Goal: Transaction & Acquisition: Book appointment/travel/reservation

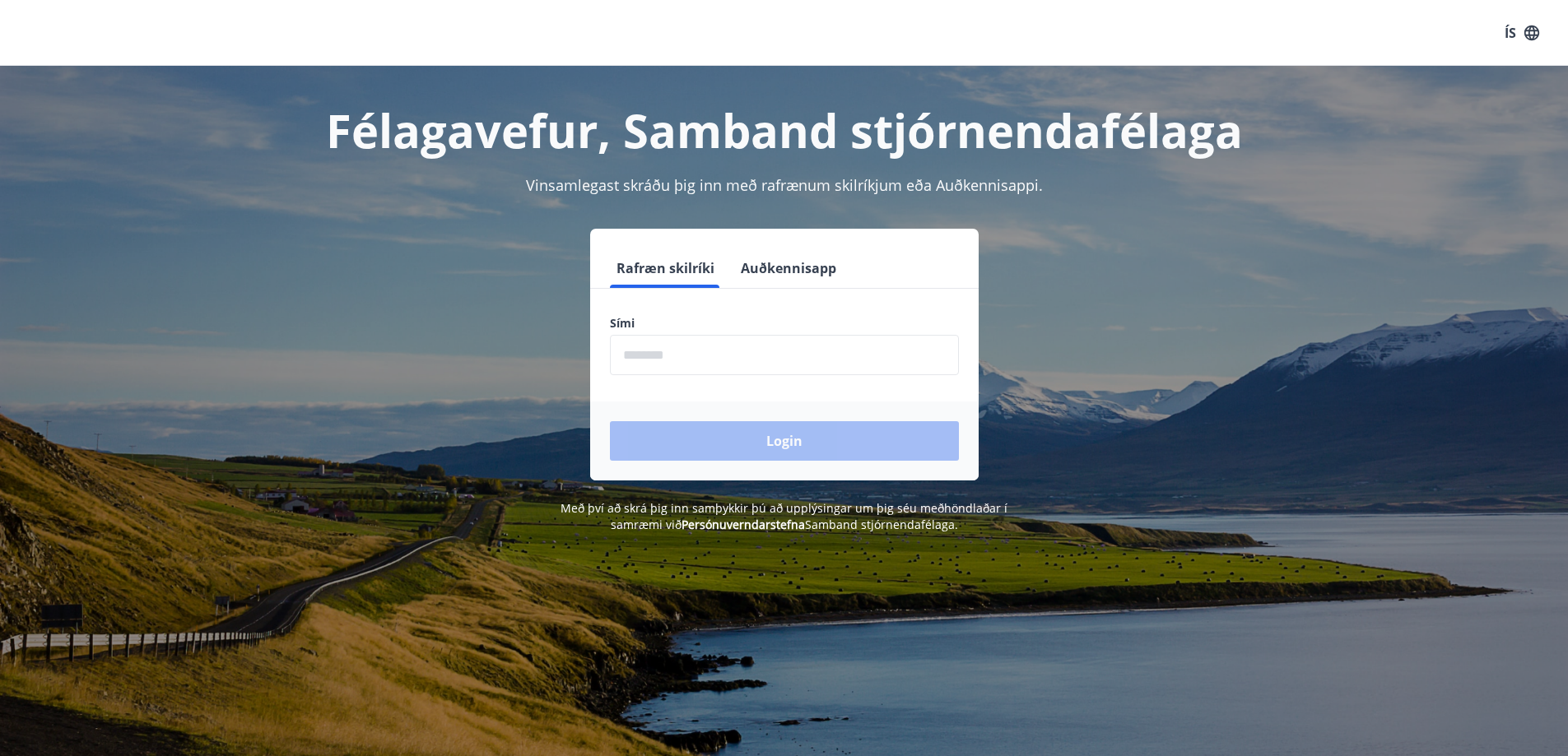
click at [689, 364] on input "phone" at bounding box center [784, 355] width 349 height 40
type input "********"
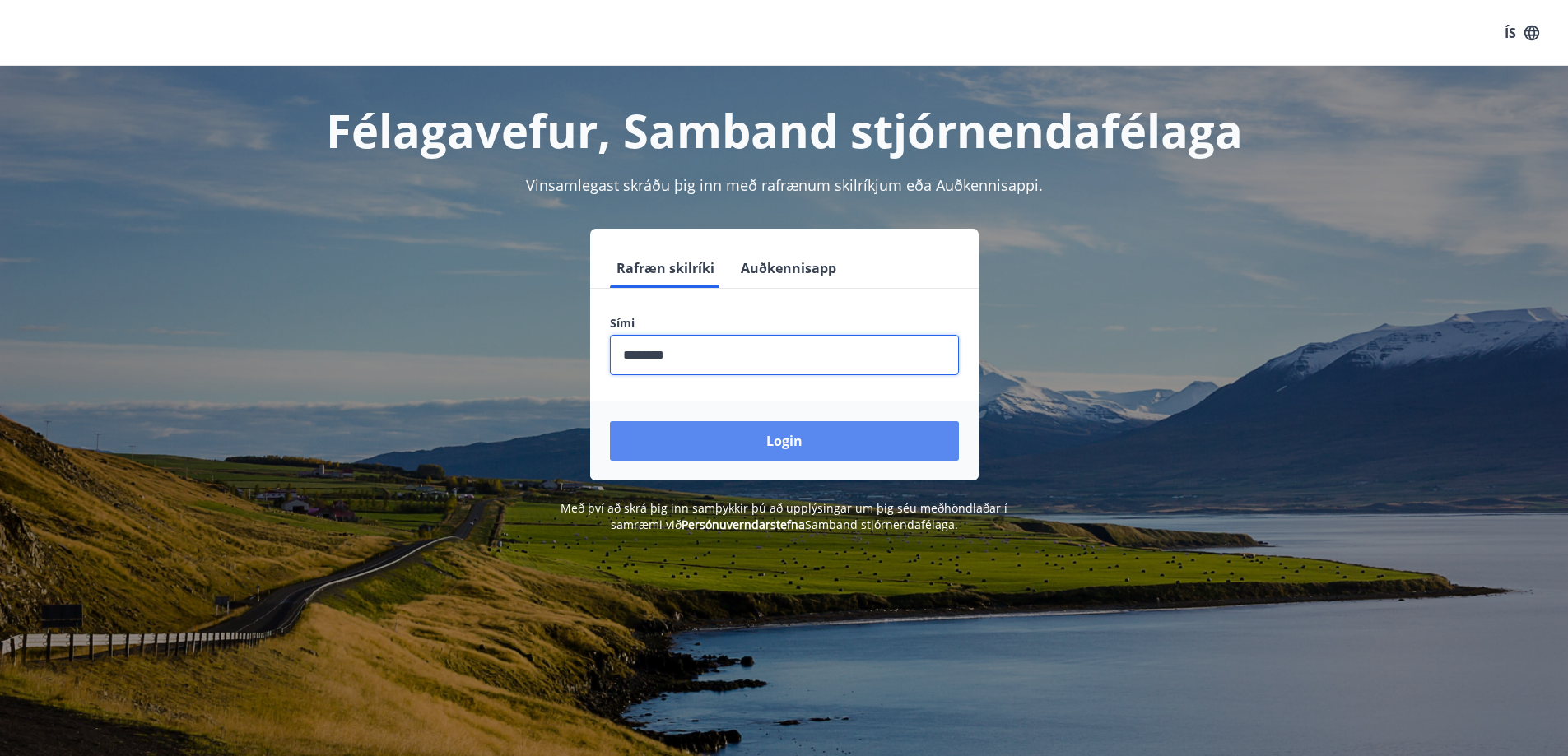
click at [610, 422] on button "Login" at bounding box center [784, 441] width 349 height 39
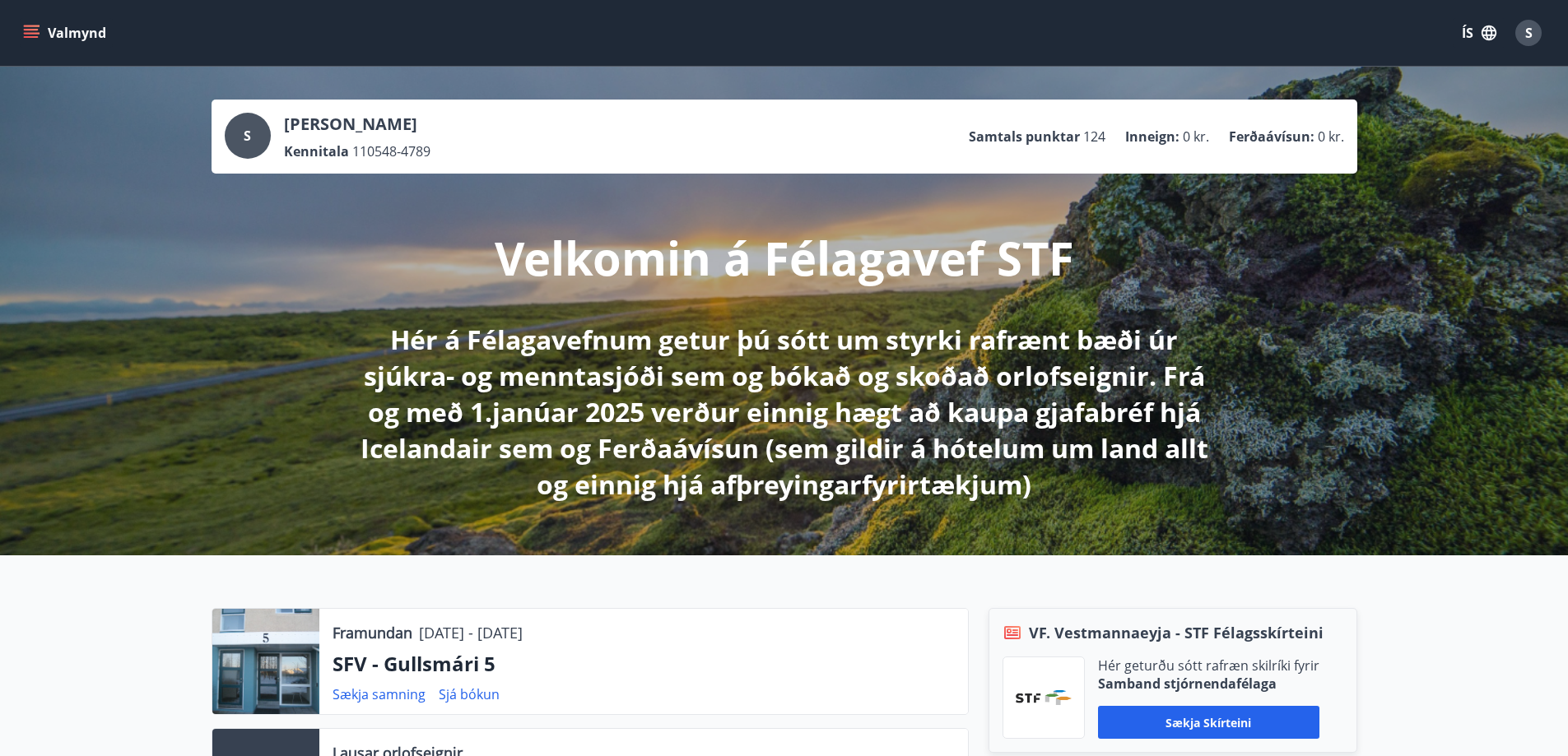
click at [77, 26] on button "Valmynd" at bounding box center [66, 33] width 93 height 30
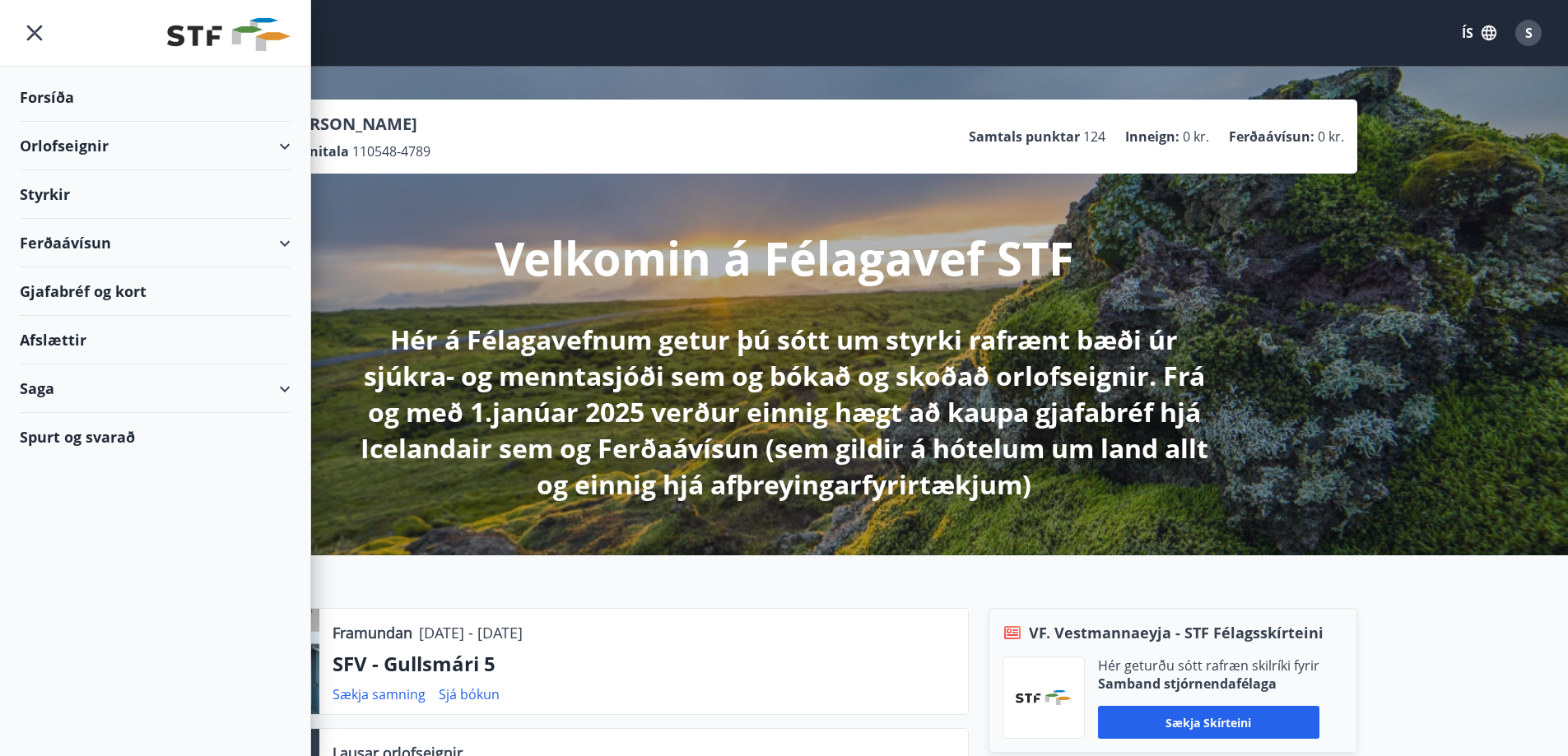
click at [85, 147] on div "Orlofseignir" at bounding box center [155, 146] width 271 height 49
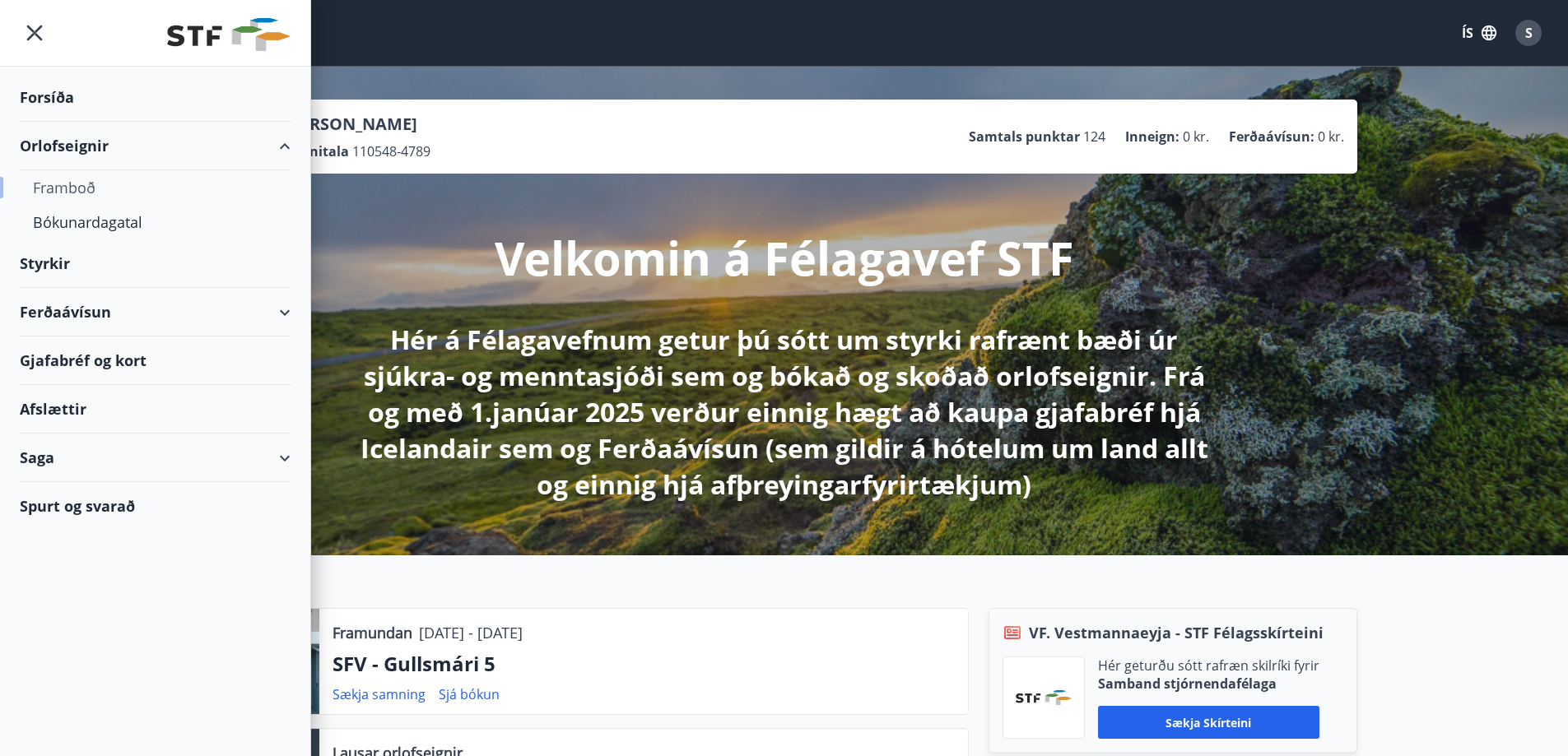
click at [69, 190] on div "Framboð" at bounding box center [154, 188] width 244 height 34
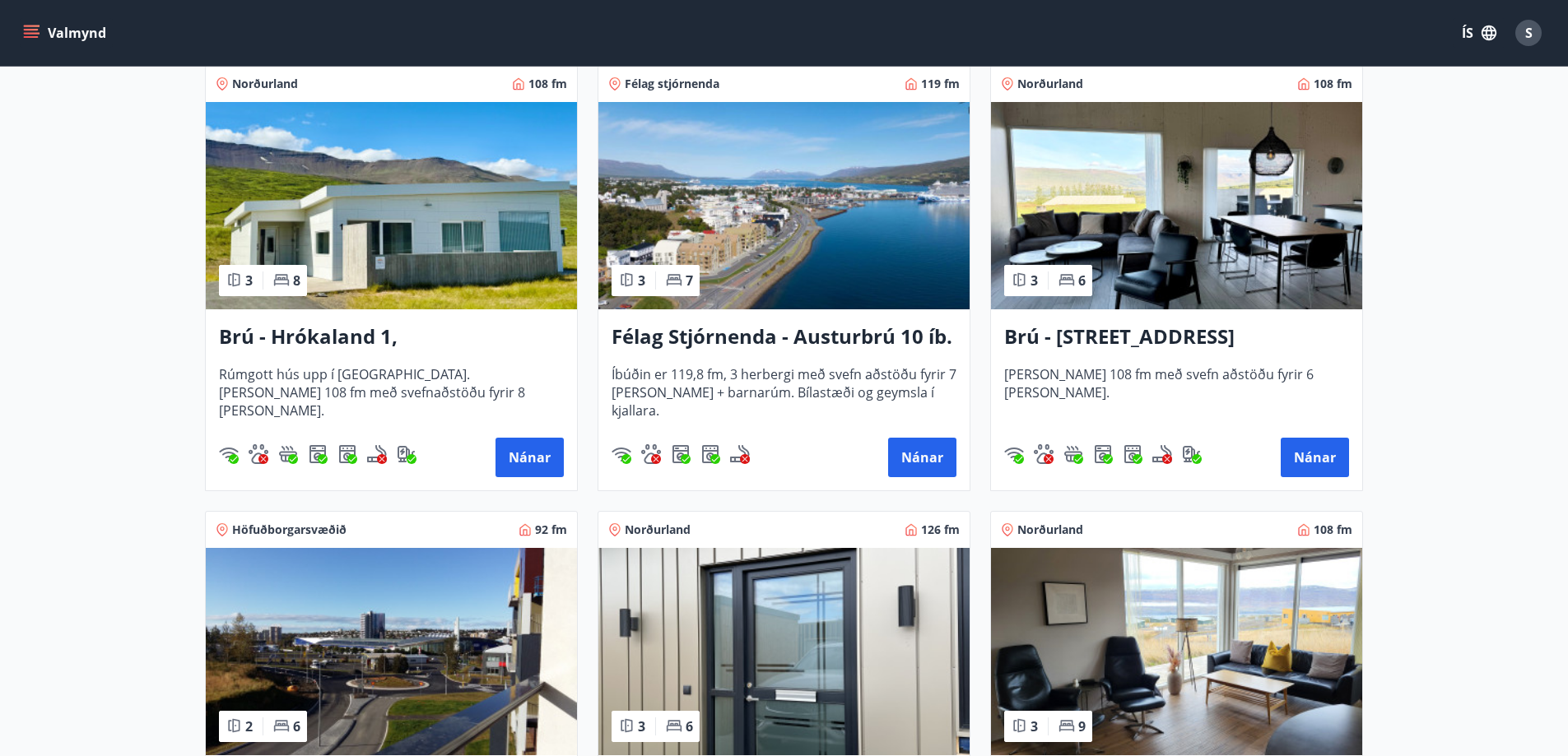
scroll to position [576, 0]
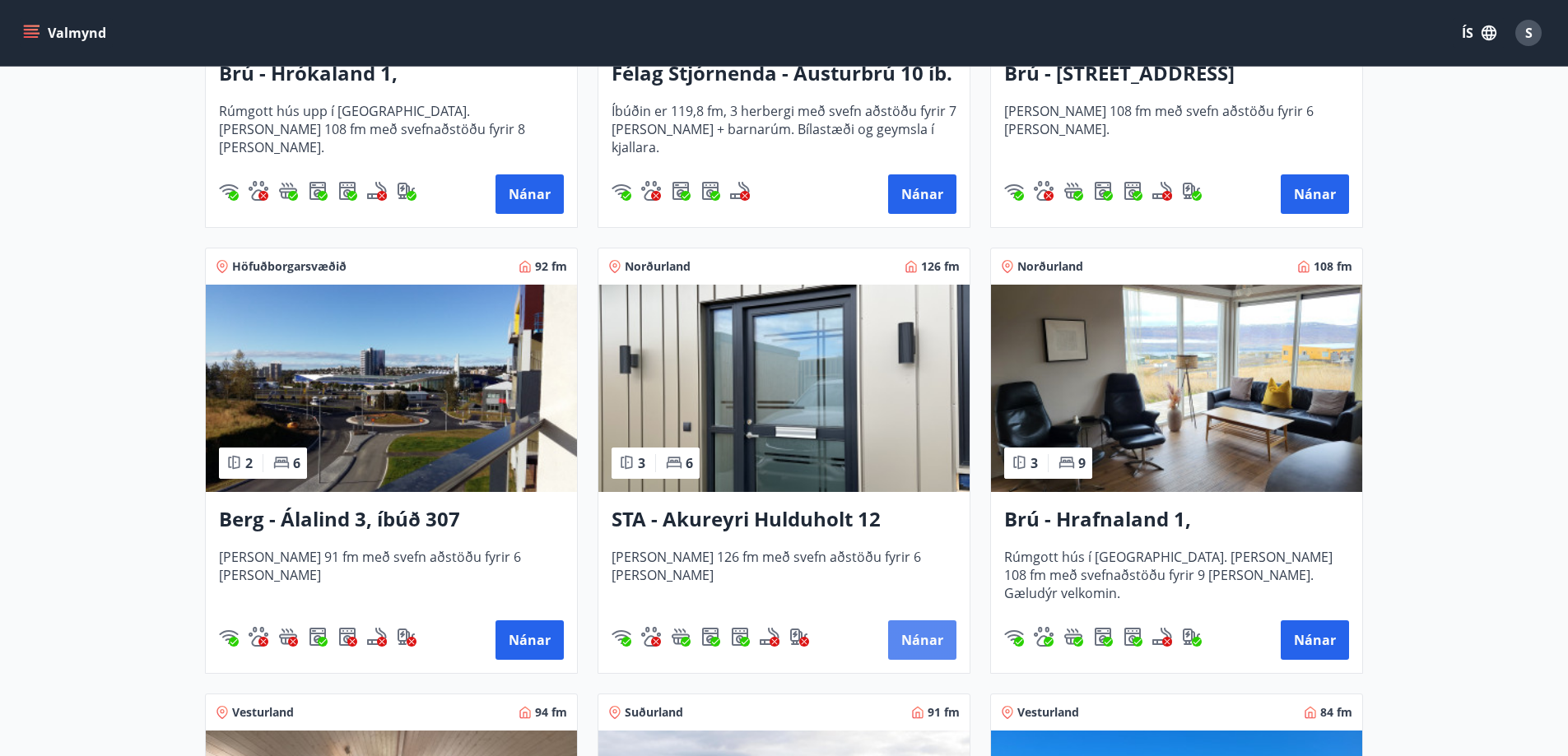
click at [930, 638] on button "Nánar" at bounding box center [922, 640] width 68 height 39
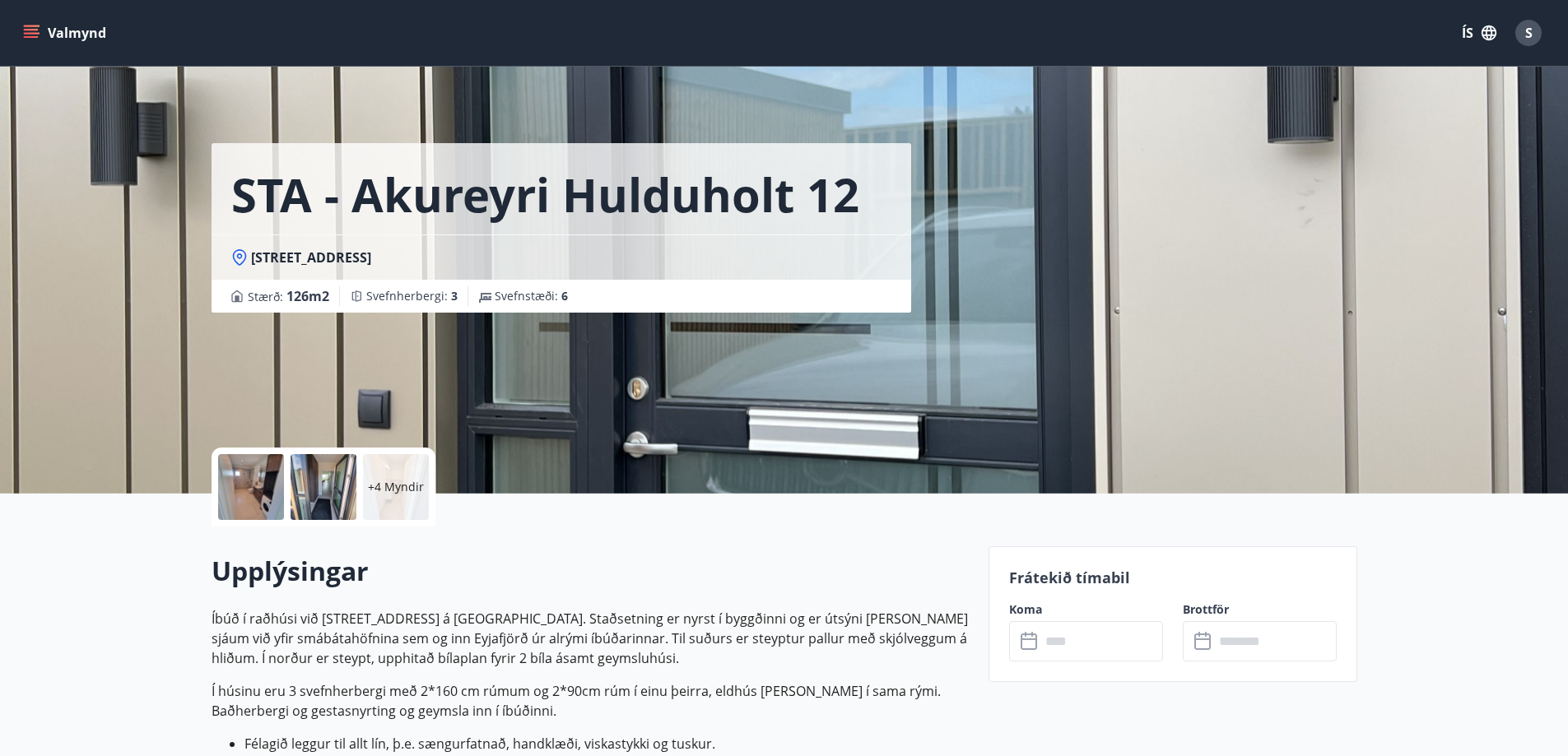
click at [1098, 638] on input "text" at bounding box center [1102, 641] width 123 height 40
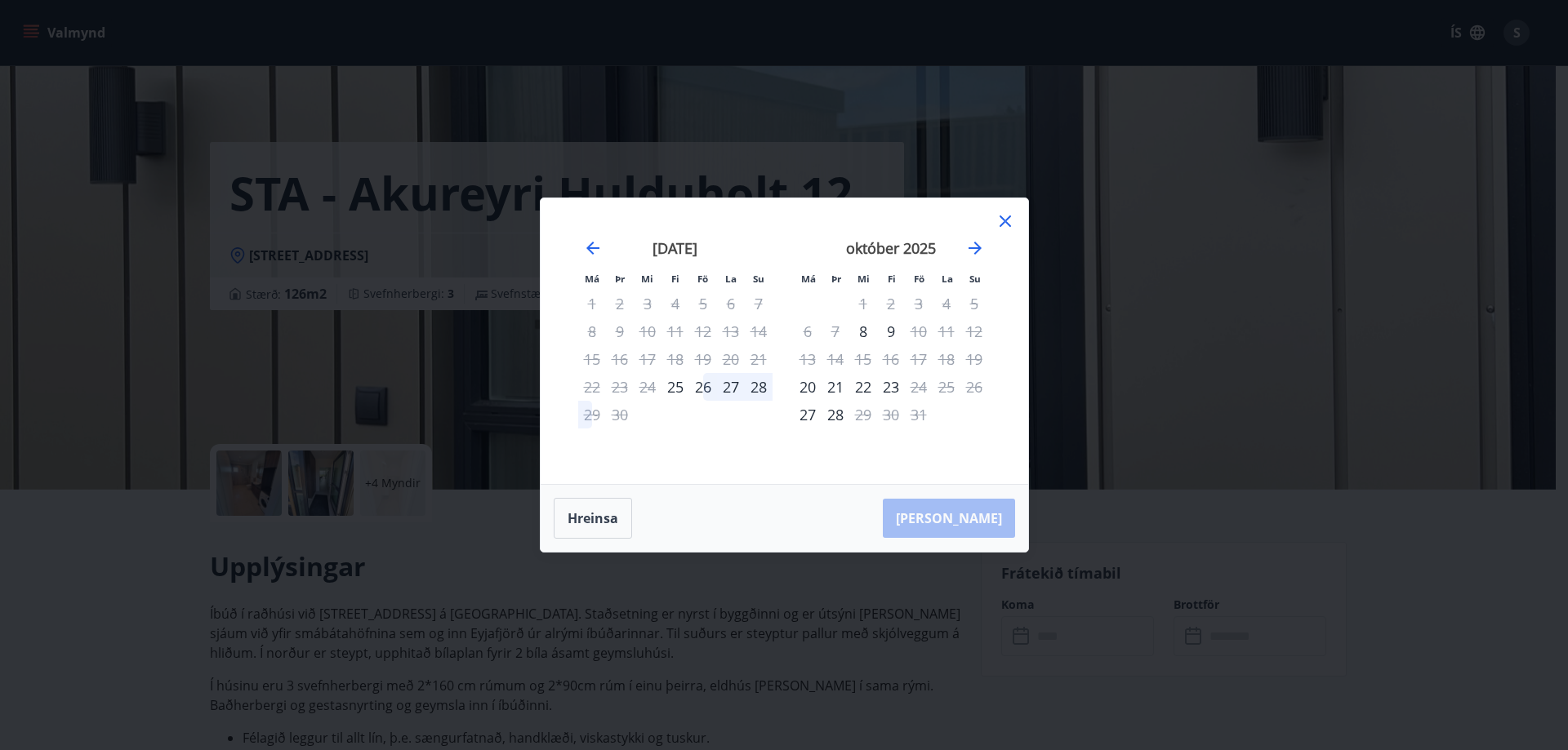
click at [1009, 221] on icon at bounding box center [1005, 221] width 20 height 20
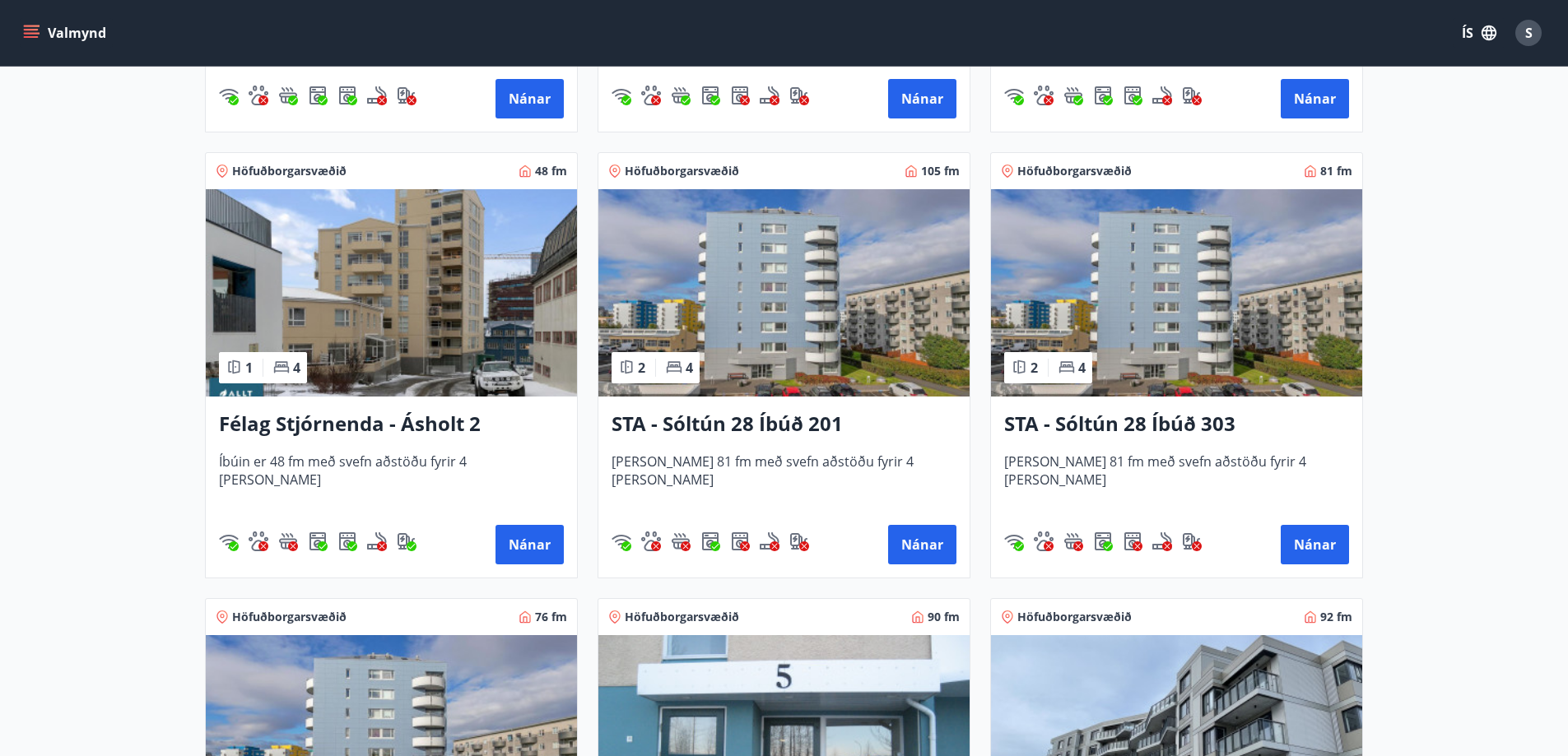
scroll to position [1892, 0]
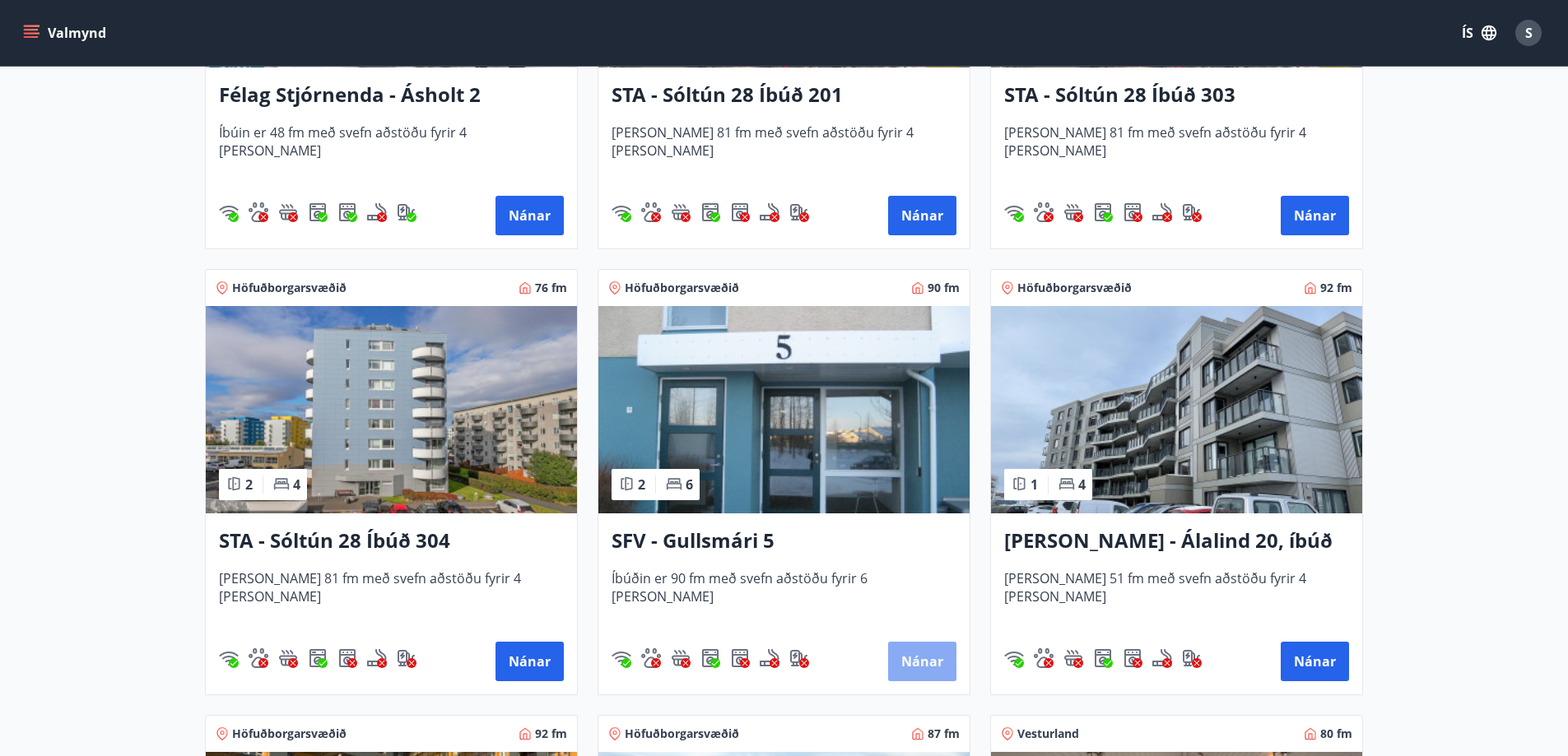
click at [915, 670] on button "Nánar" at bounding box center [922, 661] width 68 height 39
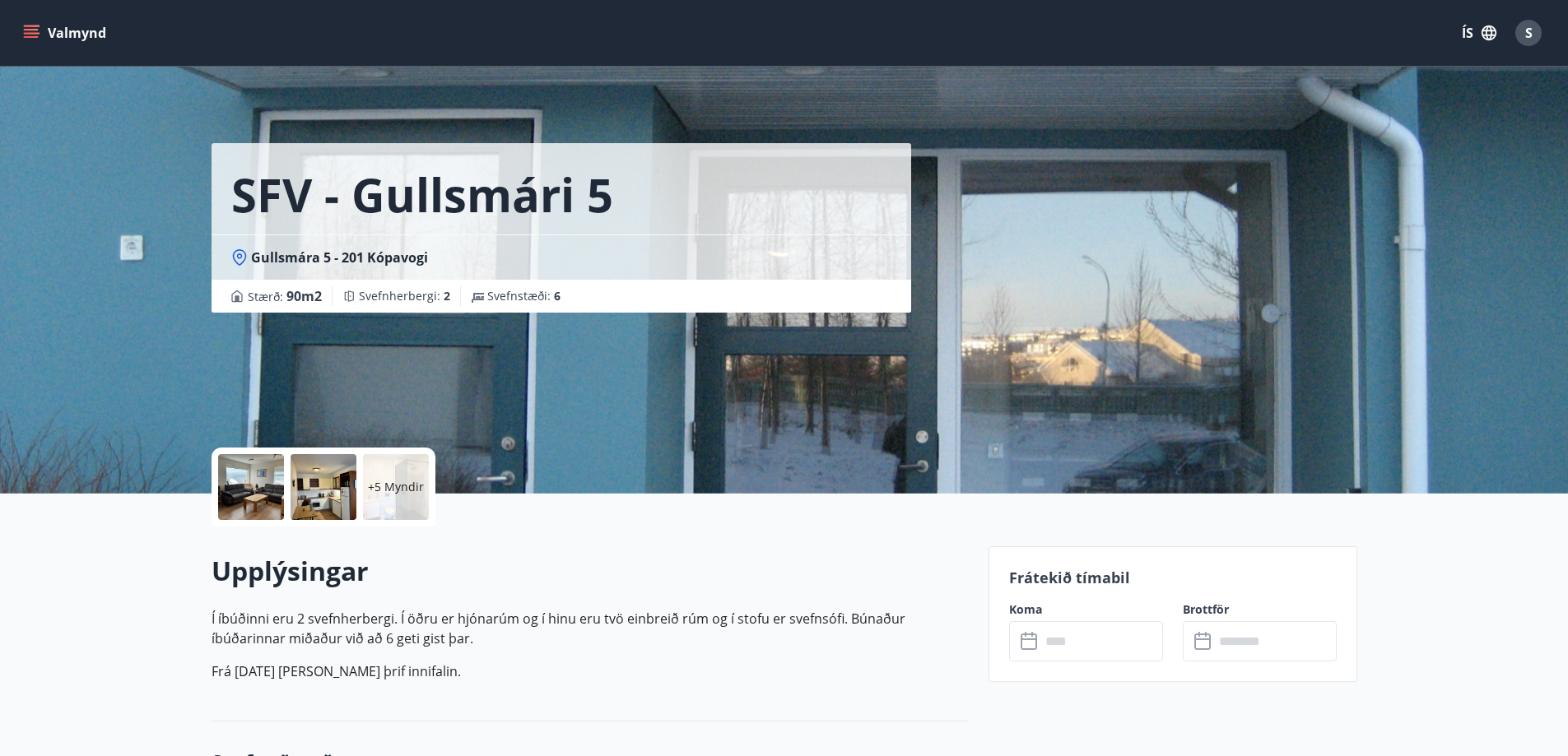
click at [1086, 653] on input "text" at bounding box center [1102, 641] width 123 height 40
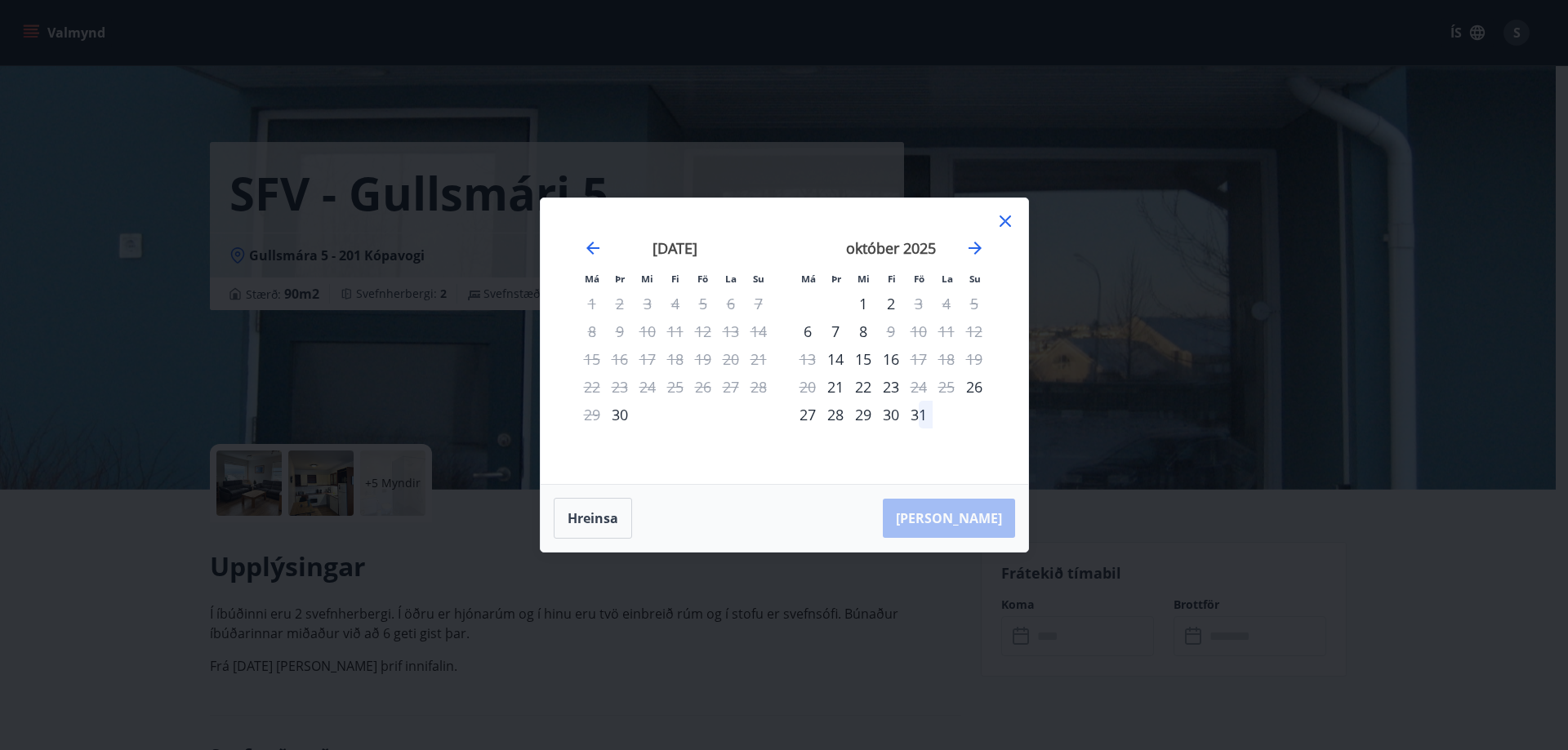
click at [1003, 222] on icon at bounding box center [1005, 221] width 20 height 20
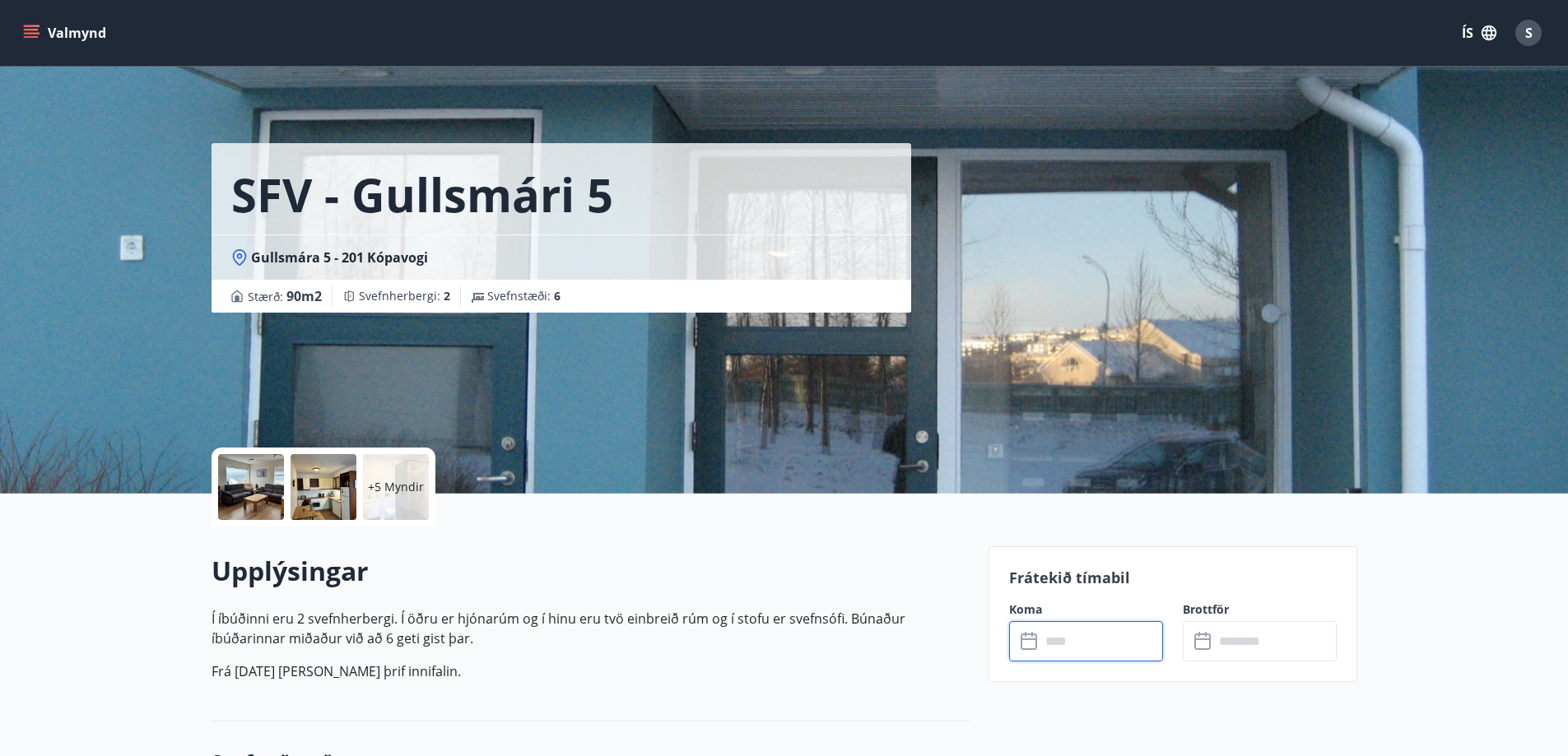
click at [1490, 33] on icon "button" at bounding box center [1488, 33] width 18 height 18
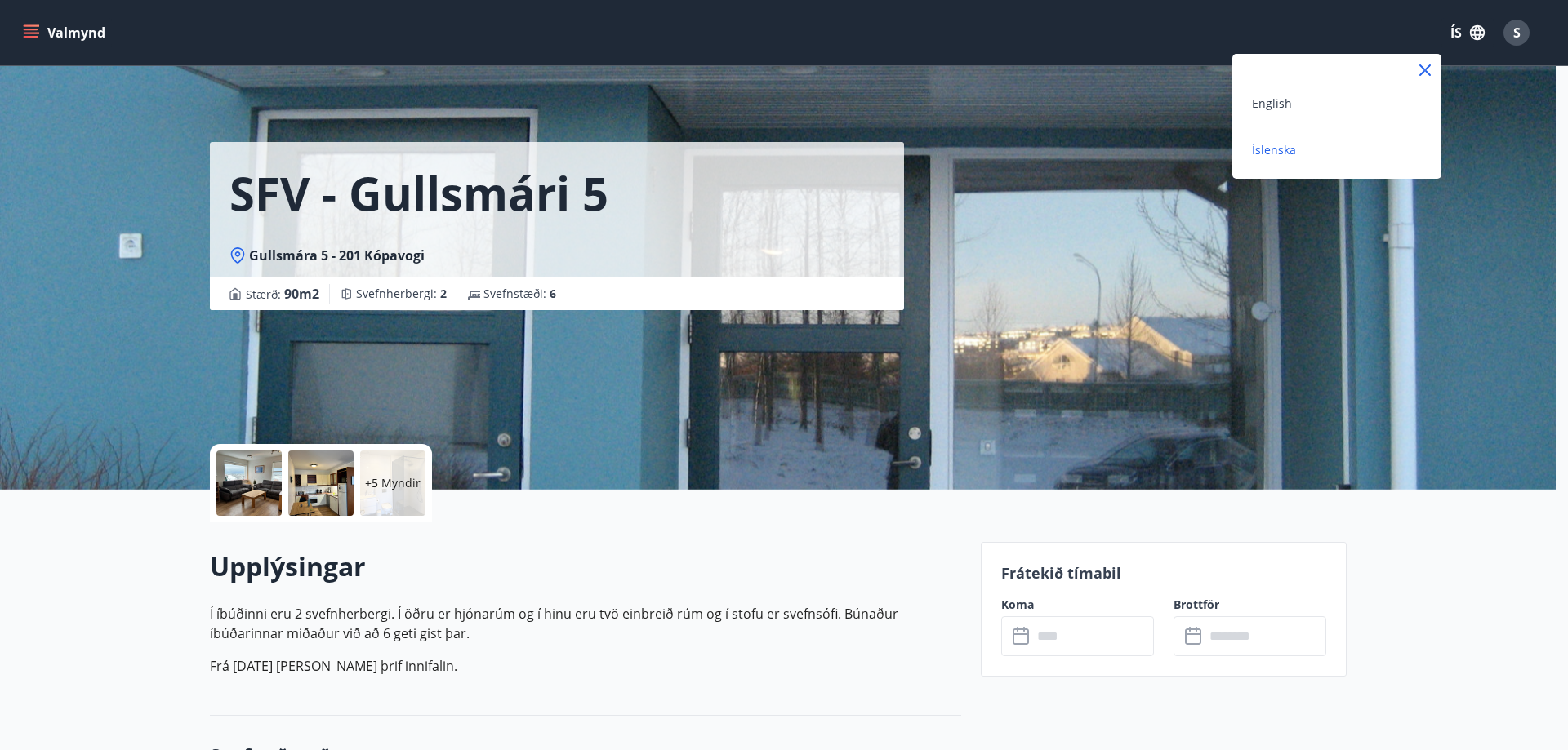
click at [1478, 29] on div at bounding box center [784, 375] width 1568 height 750
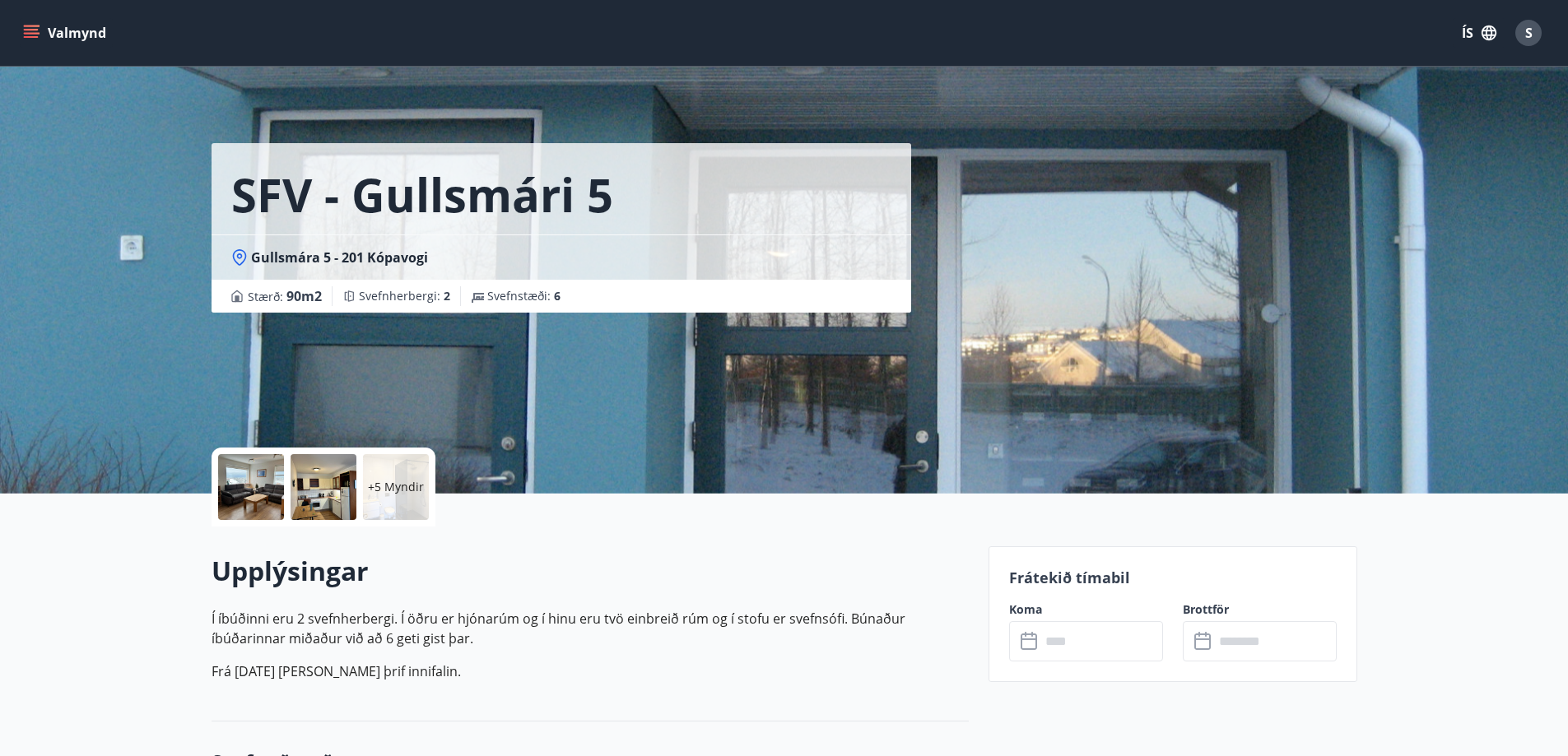
click at [1527, 32] on span "S" at bounding box center [1529, 33] width 8 height 18
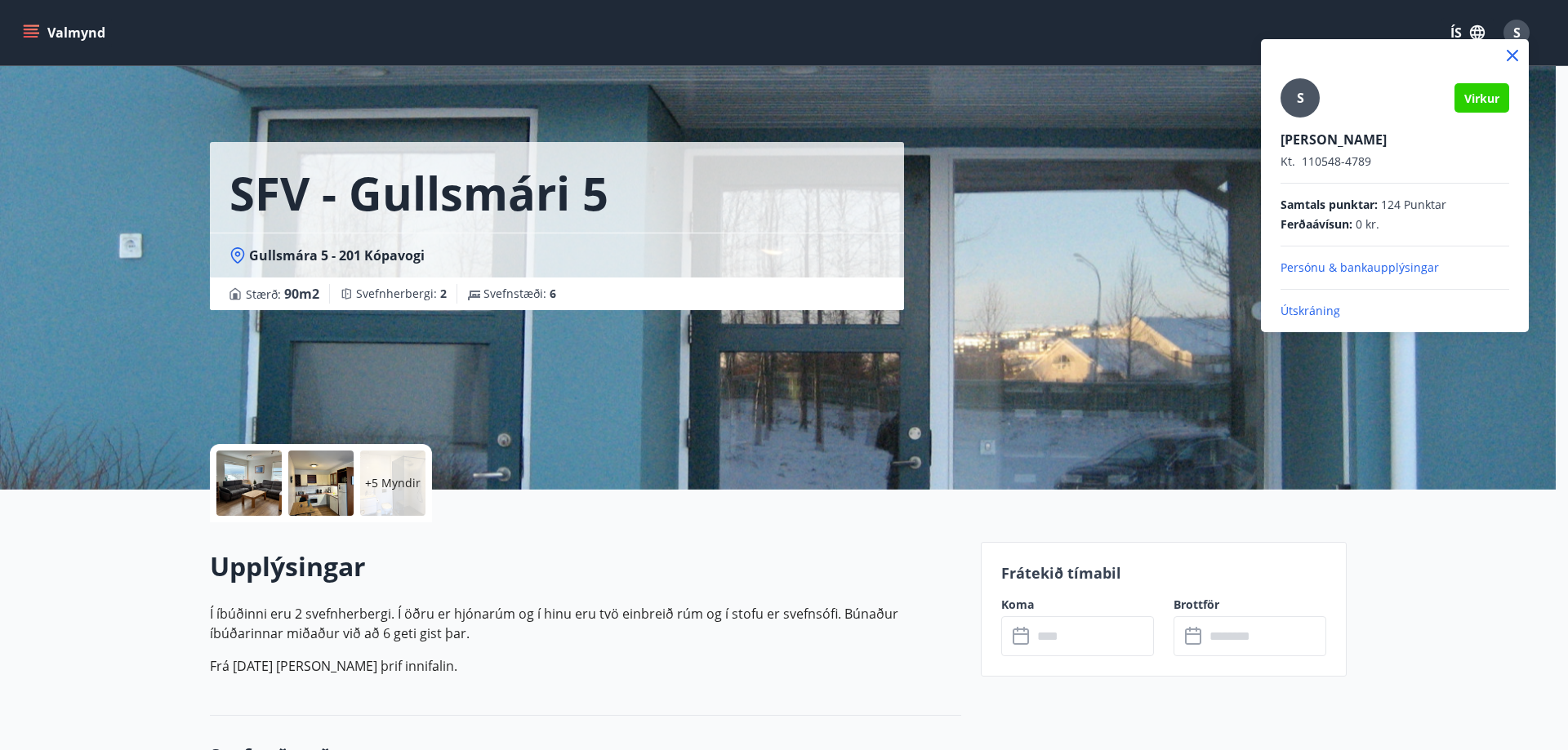
click at [1317, 316] on p "Útskráning" at bounding box center [1395, 311] width 228 height 16
